Goal: Information Seeking & Learning: Learn about a topic

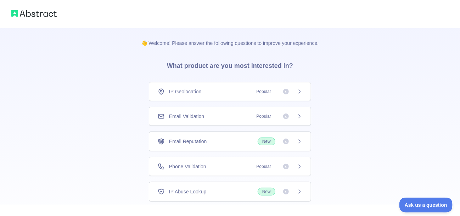
click at [62, 95] on div "👋 Welcome! Please answer the following questions to improve your experience. Wh…" at bounding box center [230, 130] width 460 height 260
click at [301, 91] on icon at bounding box center [299, 92] width 6 height 6
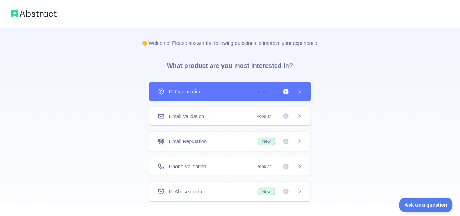
click at [301, 91] on icon at bounding box center [299, 92] width 6 height 6
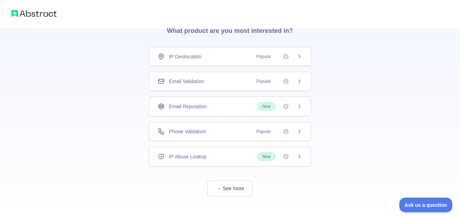
scroll to position [42, 0]
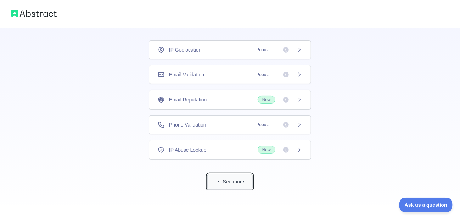
click at [222, 179] on span "button" at bounding box center [219, 182] width 7 height 7
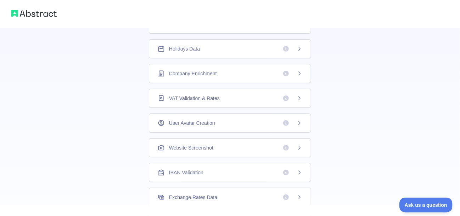
scroll to position [148, 0]
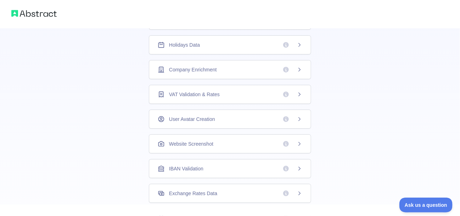
click at [236, 67] on div "Company Enrichment" at bounding box center [230, 69] width 145 height 7
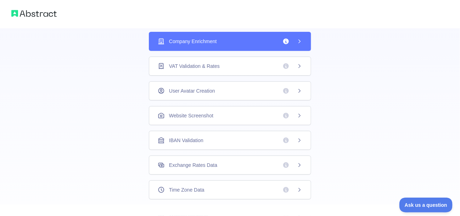
scroll to position [183, 0]
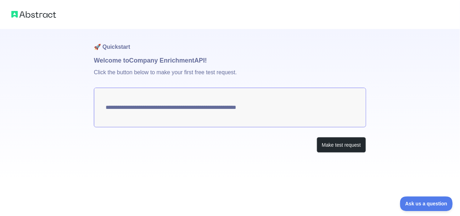
scroll to position [42, 0]
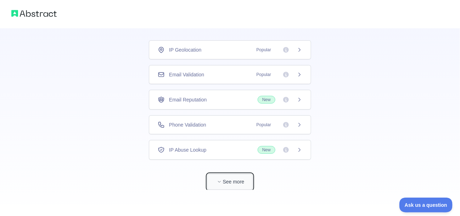
click at [226, 176] on button "See more" at bounding box center [229, 182] width 45 height 16
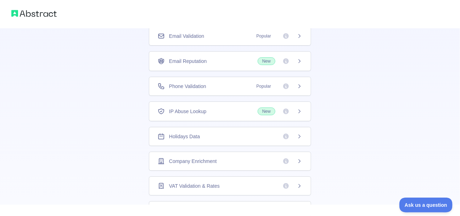
scroll to position [57, 0]
click at [197, 158] on span "Company Enrichment" at bounding box center [193, 161] width 48 height 7
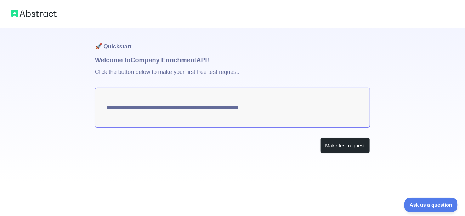
click at [278, 110] on textarea "**********" at bounding box center [232, 108] width 275 height 40
click at [229, 109] on textarea "**********" at bounding box center [232, 108] width 275 height 40
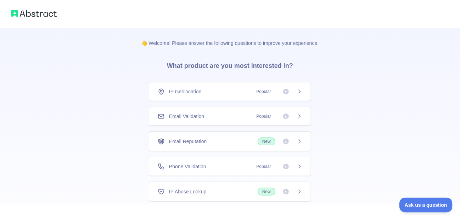
click at [107, 74] on div "👋 Welcome! Please answer the following questions to improve your experience. Wh…" at bounding box center [230, 130] width 460 height 260
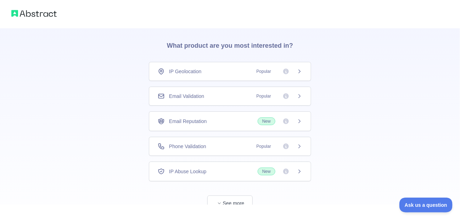
scroll to position [42, 0]
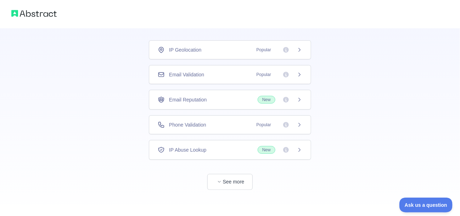
click at [248, 75] on div "Email Validation Popular" at bounding box center [230, 74] width 145 height 7
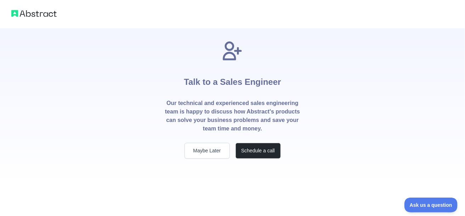
click at [132, 114] on div "Talk to a Sales Engineer Our technical and experienced sales engineering team i…" at bounding box center [232, 93] width 465 height 187
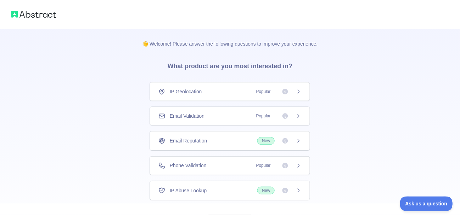
scroll to position [42, 0]
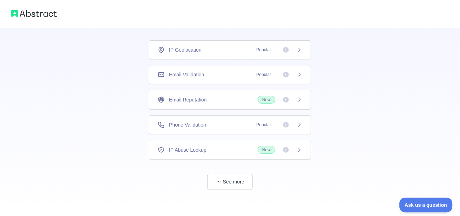
click at [221, 101] on div "Email Reputation New" at bounding box center [230, 100] width 145 height 8
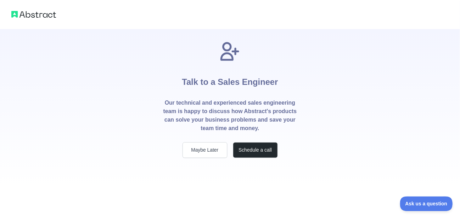
scroll to position [42, 0]
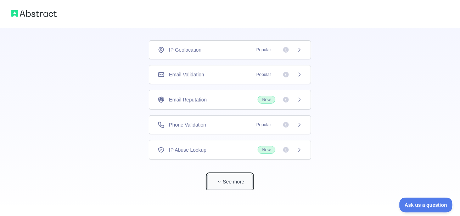
click at [231, 182] on button "See more" at bounding box center [229, 182] width 45 height 16
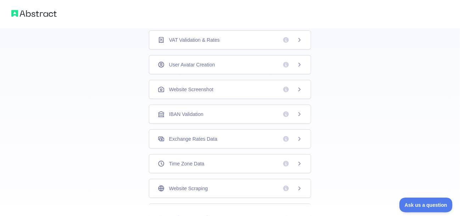
scroll to position [234, 0]
